Goal: Information Seeking & Learning: Learn about a topic

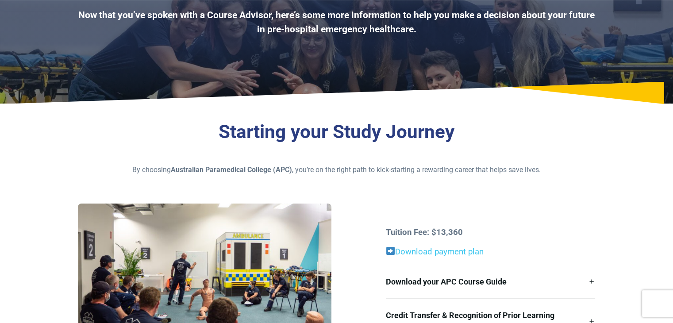
scroll to position [177, 0]
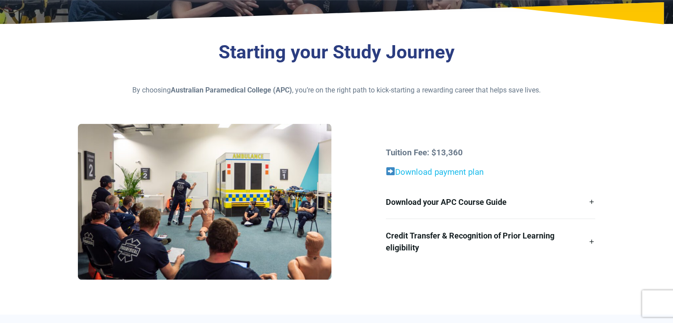
click at [425, 172] on link "Download payment plan" at bounding box center [439, 172] width 89 height 10
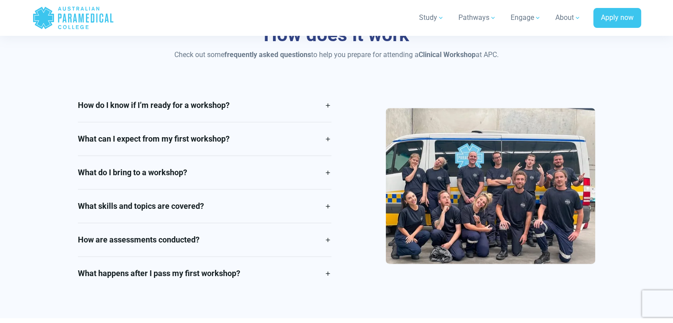
scroll to position [1206, 0]
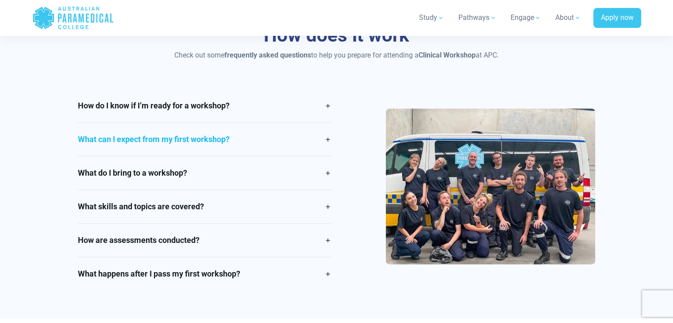
drag, startPoint x: 119, startPoint y: 139, endPoint x: 125, endPoint y: 146, distance: 8.5
click at [125, 146] on link "What can I expect from my first workshop?" at bounding box center [205, 139] width 254 height 33
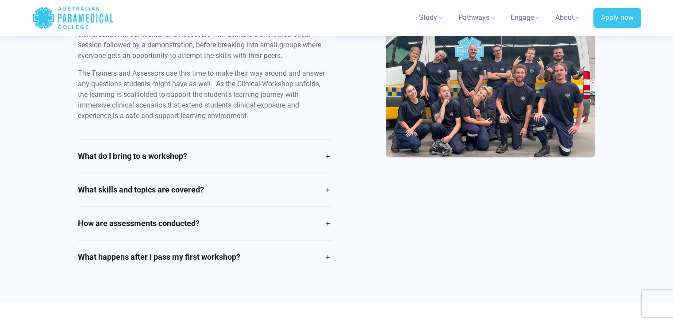
scroll to position [1403, 0]
click at [162, 168] on link "What do I bring to a workshop?" at bounding box center [205, 156] width 254 height 33
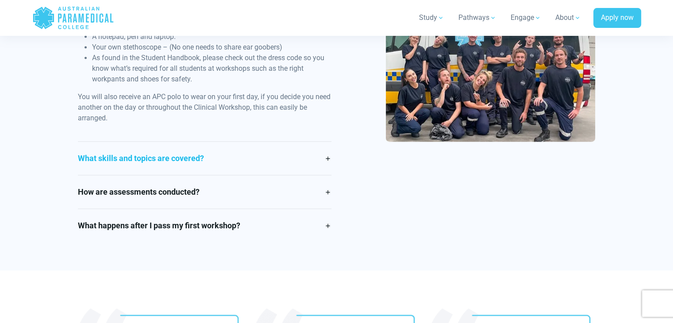
click at [189, 154] on link "What skills and topics are covered?" at bounding box center [205, 158] width 254 height 33
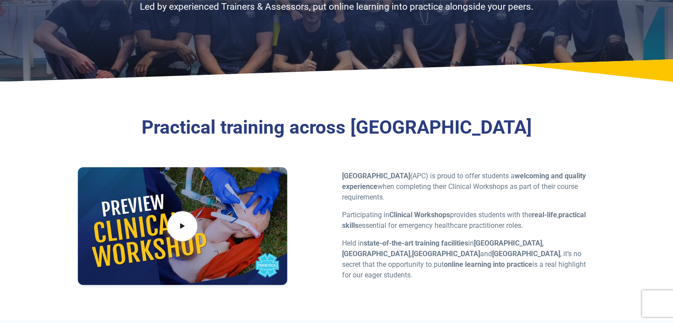
scroll to position [0, 0]
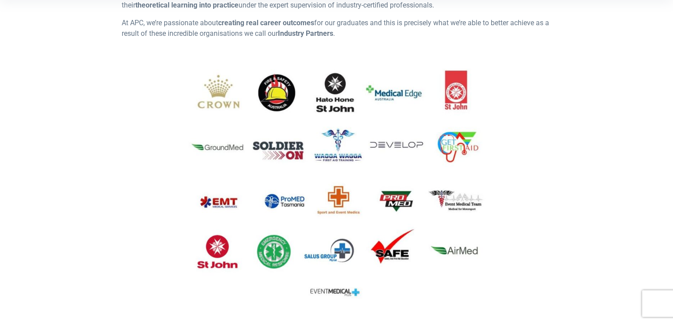
scroll to position [308, 0]
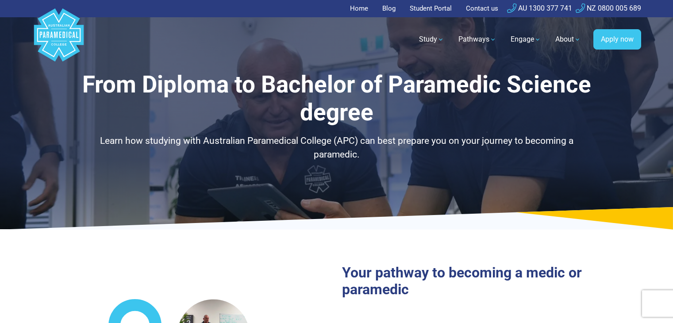
select select "**********"
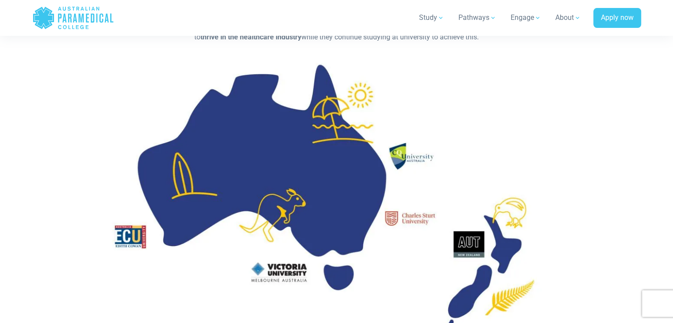
scroll to position [1125, 0]
